Goal: Task Accomplishment & Management: Use online tool/utility

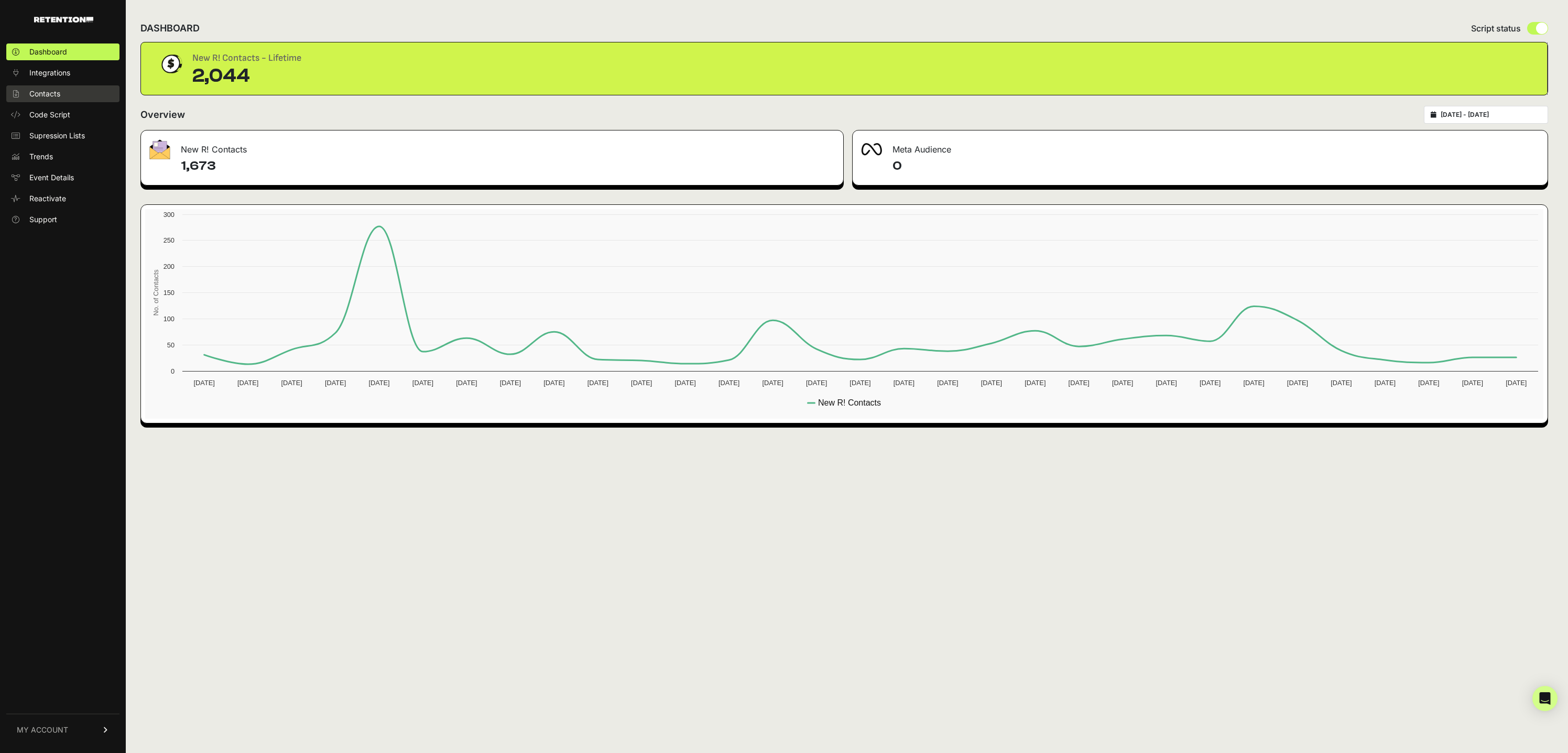
click at [65, 87] on link "Contacts" at bounding box center [63, 94] width 113 height 17
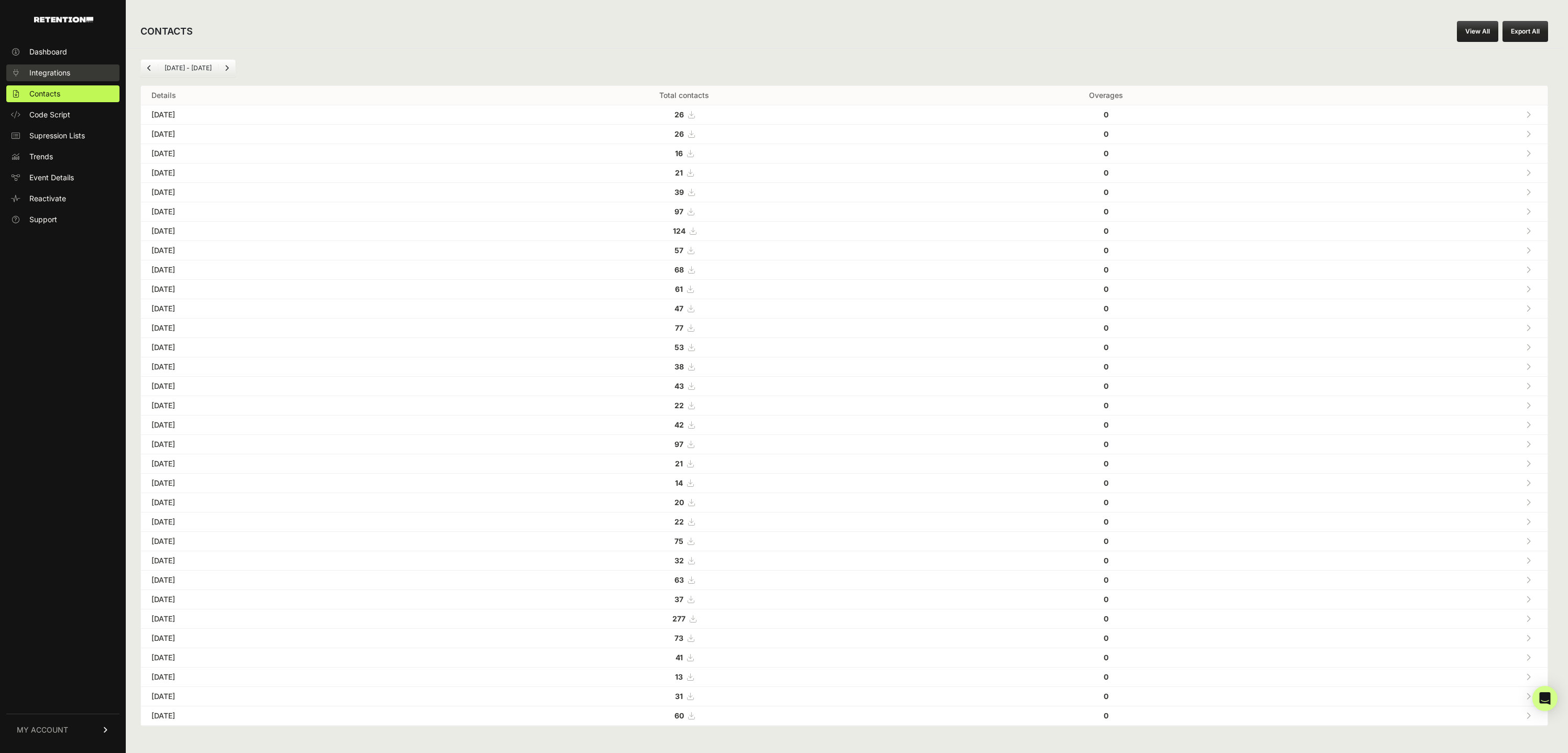
click at [67, 72] on span "Integrations" at bounding box center [49, 73] width 41 height 11
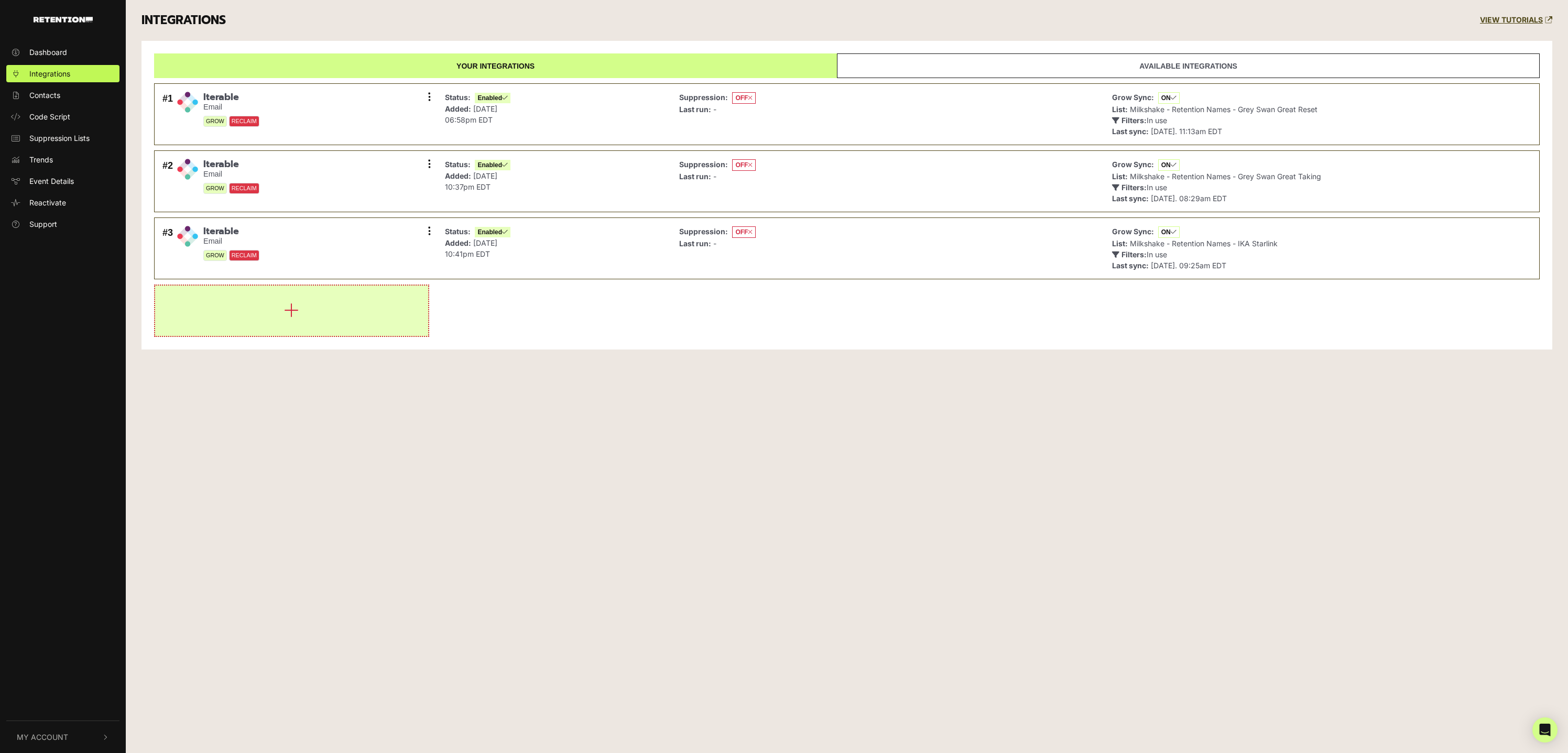
click at [360, 327] on button "button" at bounding box center [292, 311] width 273 height 50
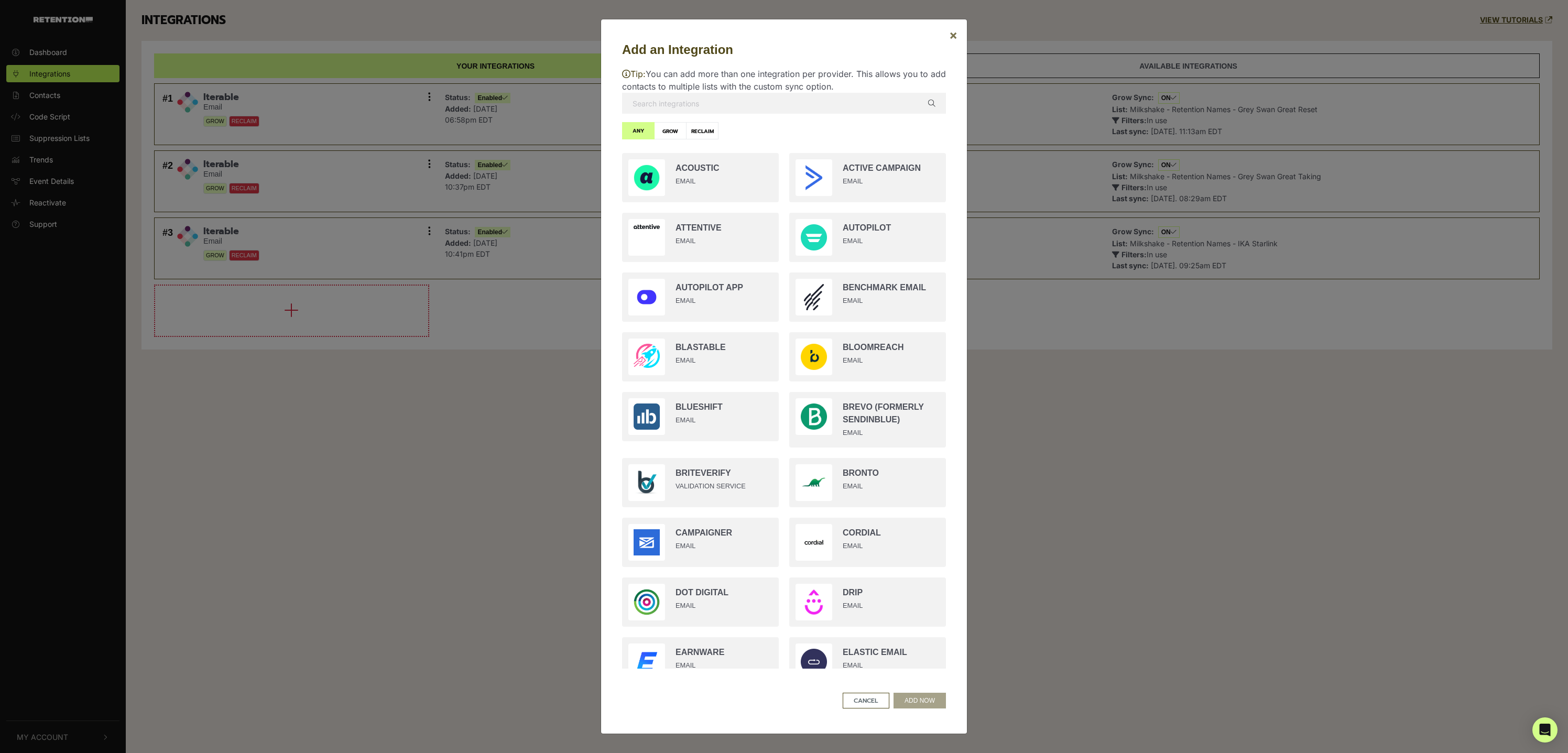
click at [948, 37] on button "×" at bounding box center [953, 35] width 25 height 29
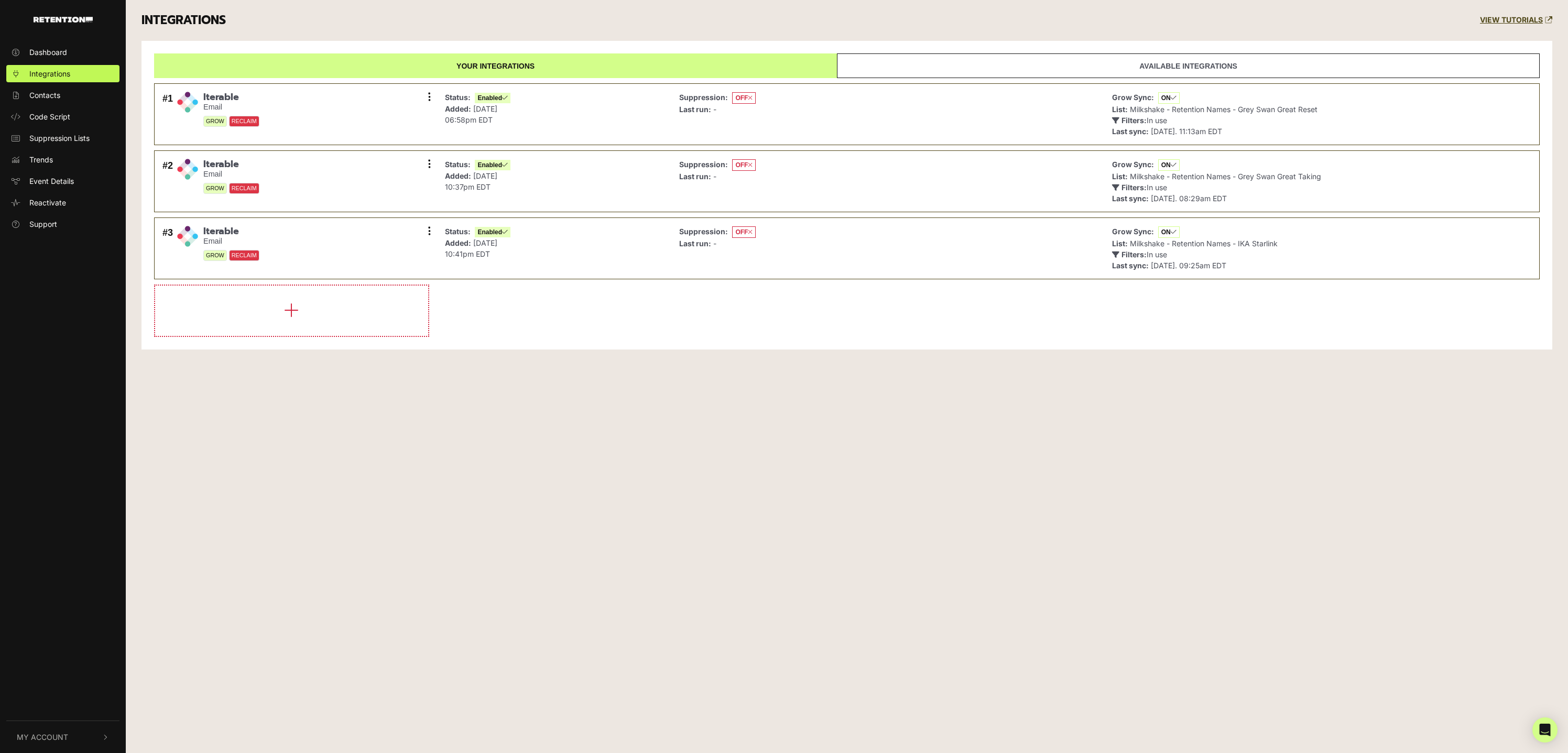
click at [817, 392] on div "Dashboard Integrations Contacts Code Script Suppression Lists Trends Event Deta…" at bounding box center [784, 376] width 1568 height 753
